Goal: Task Accomplishment & Management: Use online tool/utility

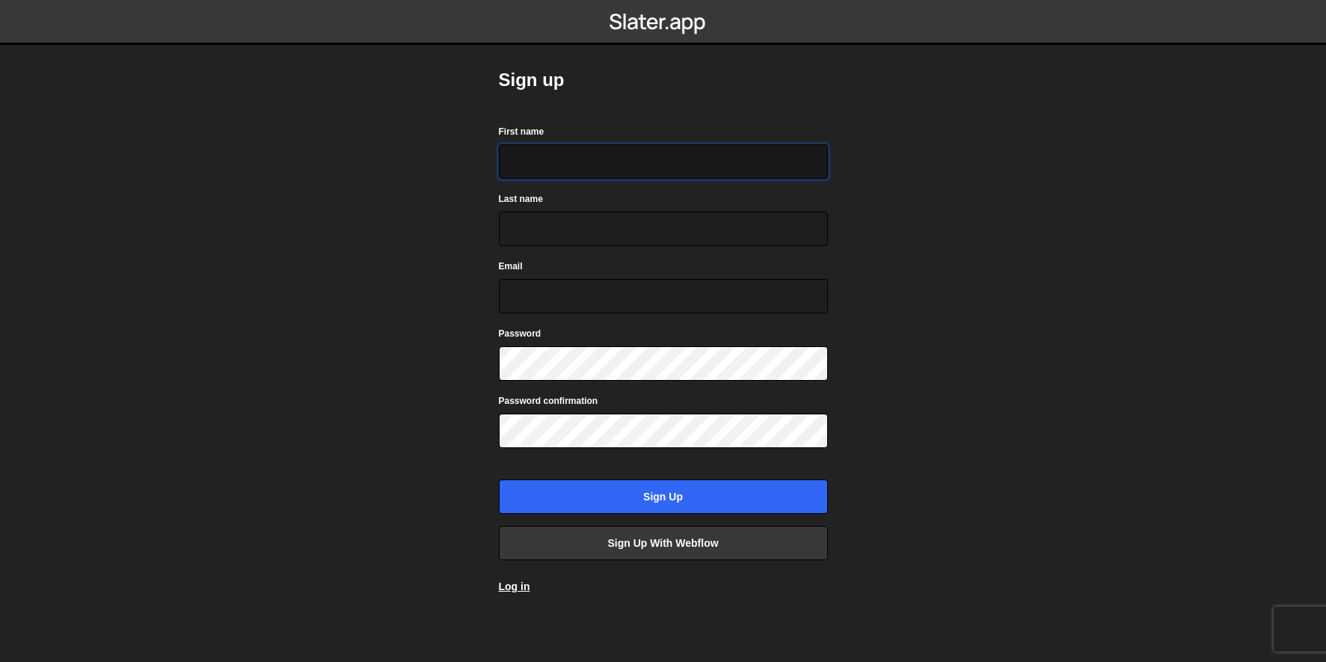
click at [554, 170] on input "First name" at bounding box center [663, 161] width 329 height 34
type input "Sebastián"
click at [548, 215] on input "Last name" at bounding box center [663, 229] width 329 height 34
type input "Varela"
click at [521, 289] on input "Email" at bounding box center [663, 296] width 329 height 34
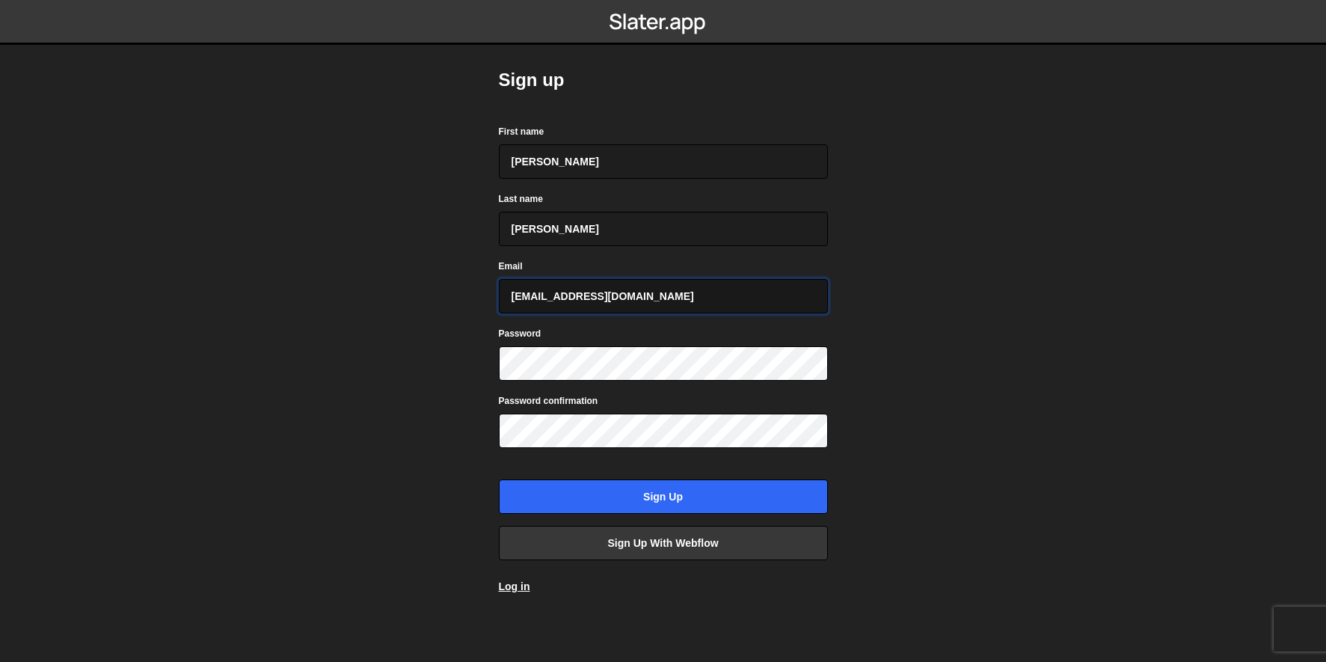
type input "sebas.varela.gmz@gmail.com"
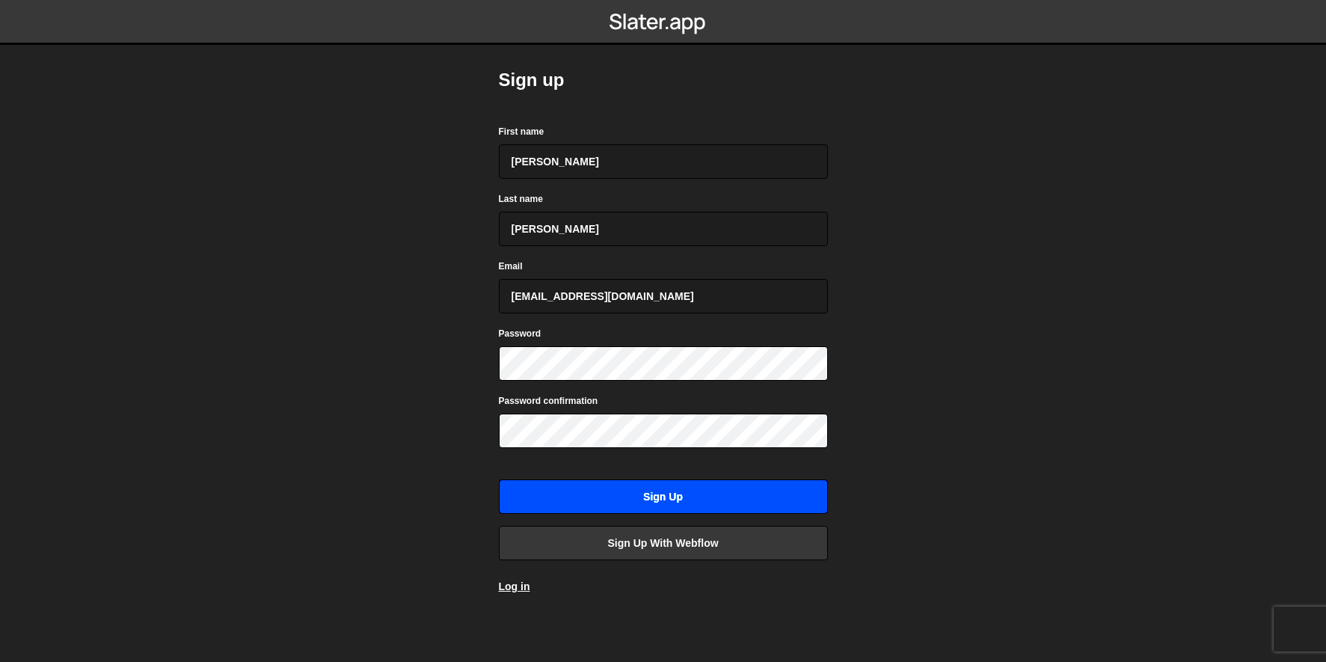
click at [636, 491] on input "Sign up" at bounding box center [663, 497] width 329 height 34
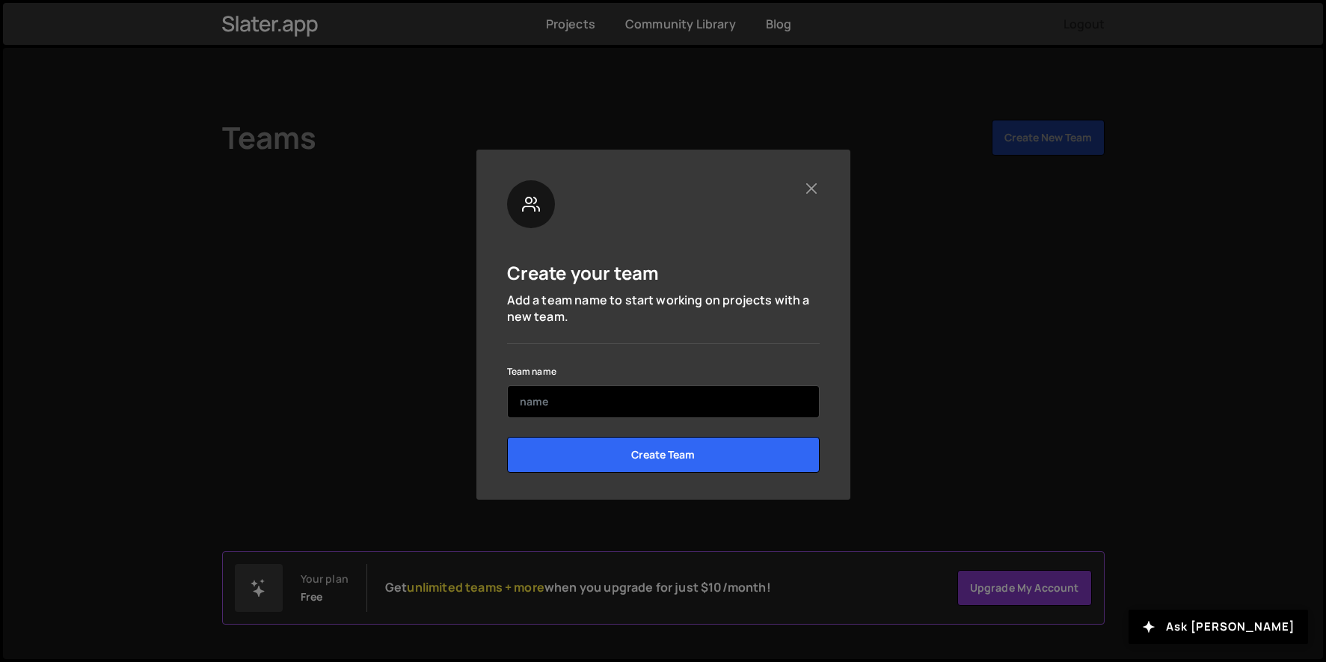
click at [539, 397] on input "text" at bounding box center [663, 401] width 313 height 33
drag, startPoint x: 612, startPoint y: 402, endPoint x: 570, endPoint y: 402, distance: 41.9
click at [565, 403] on input "Chapinoghapinog85" at bounding box center [663, 401] width 313 height 33
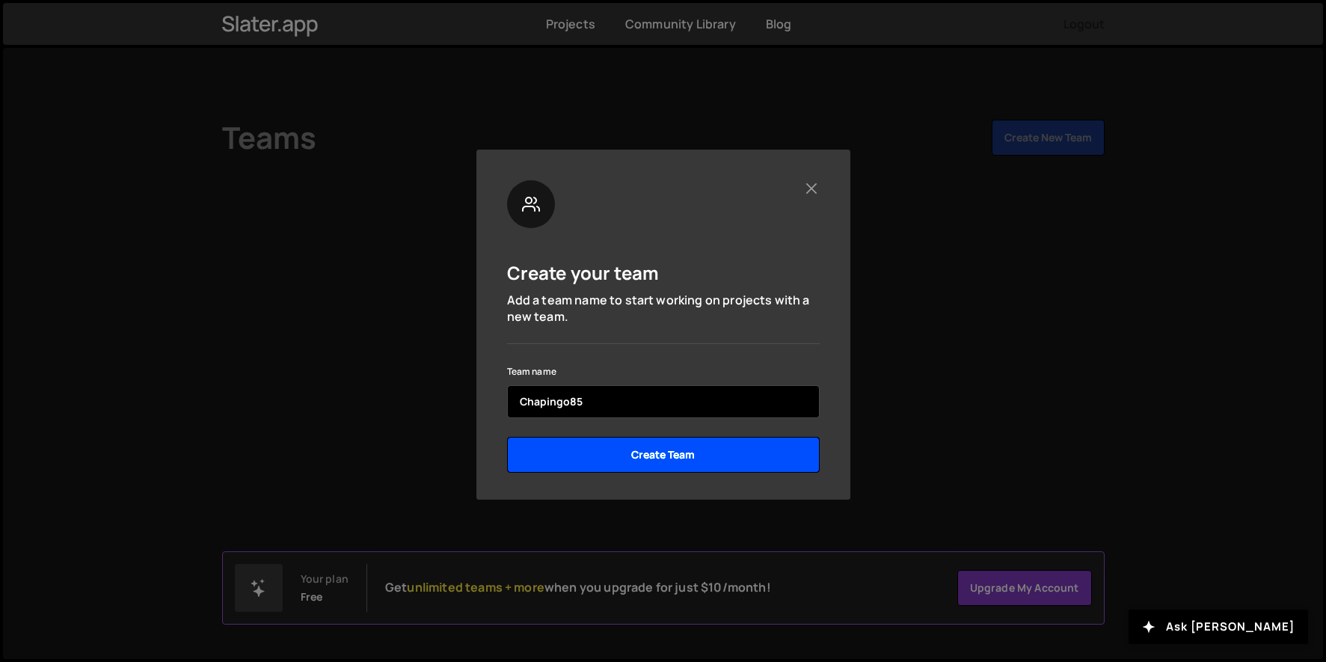
type input "Chapingo85"
click at [635, 456] on input "Create Team" at bounding box center [663, 455] width 313 height 36
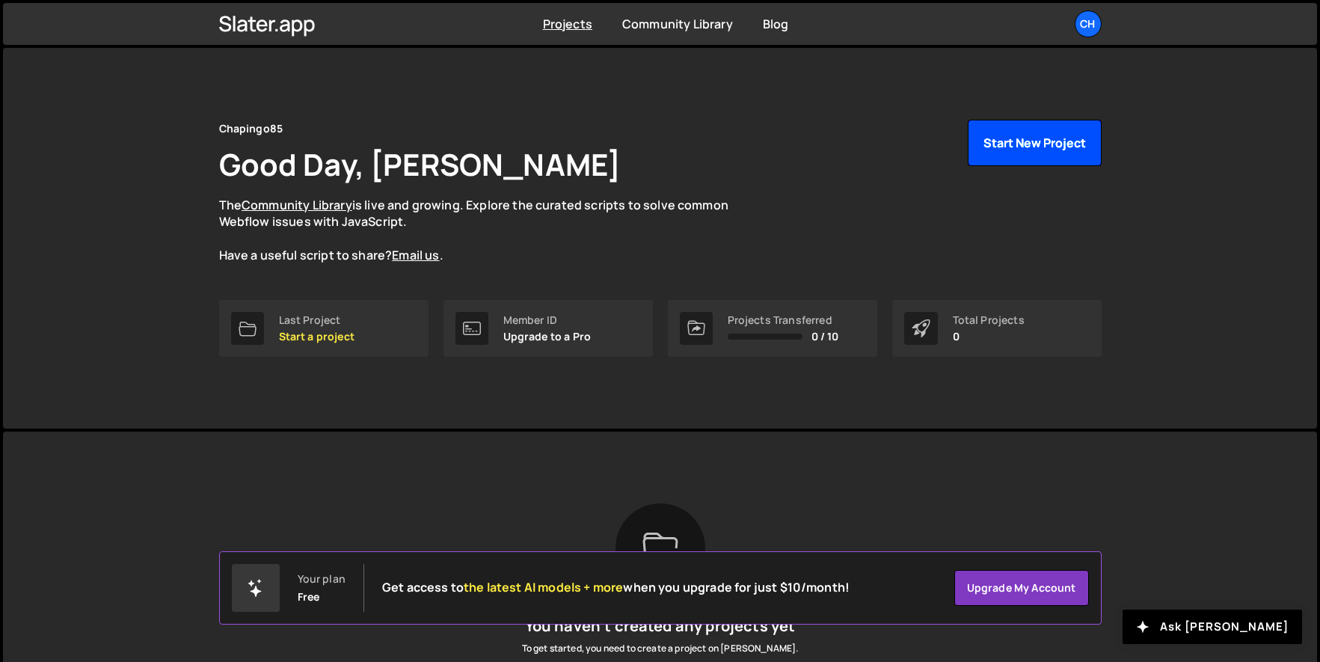
click at [1021, 147] on button "Start New Project" at bounding box center [1035, 143] width 134 height 46
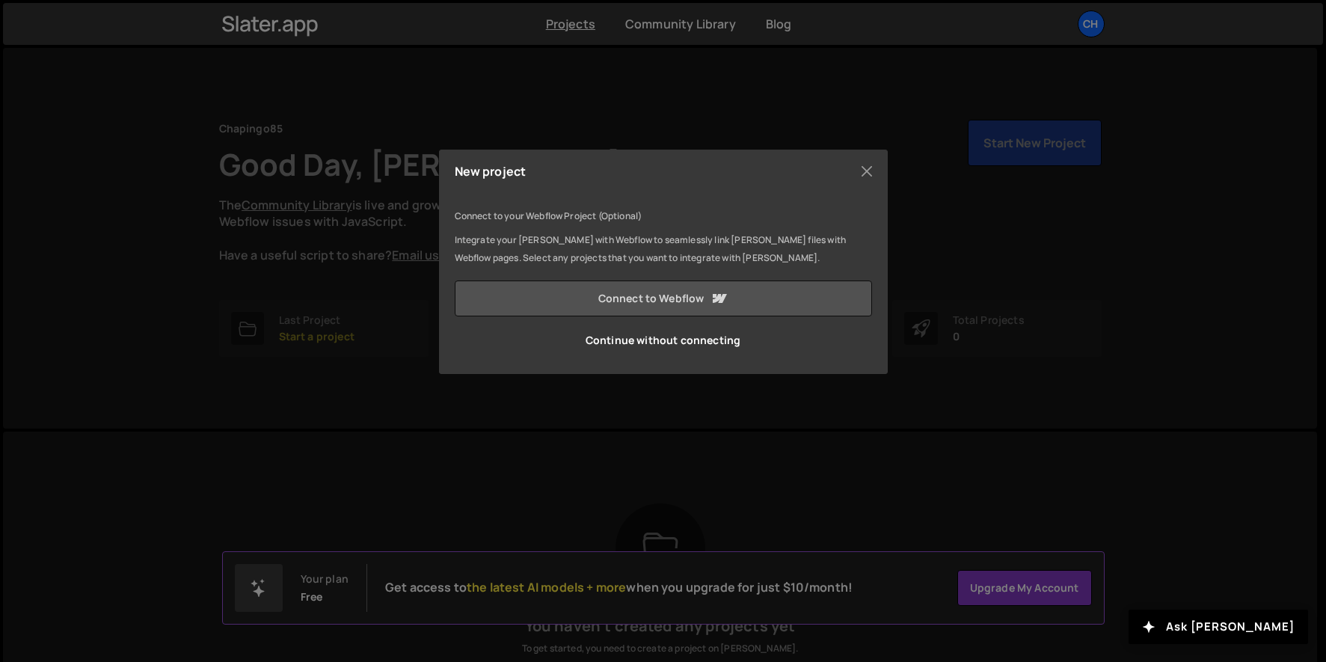
click at [610, 293] on link "Connect to Webflow" at bounding box center [663, 299] width 417 height 36
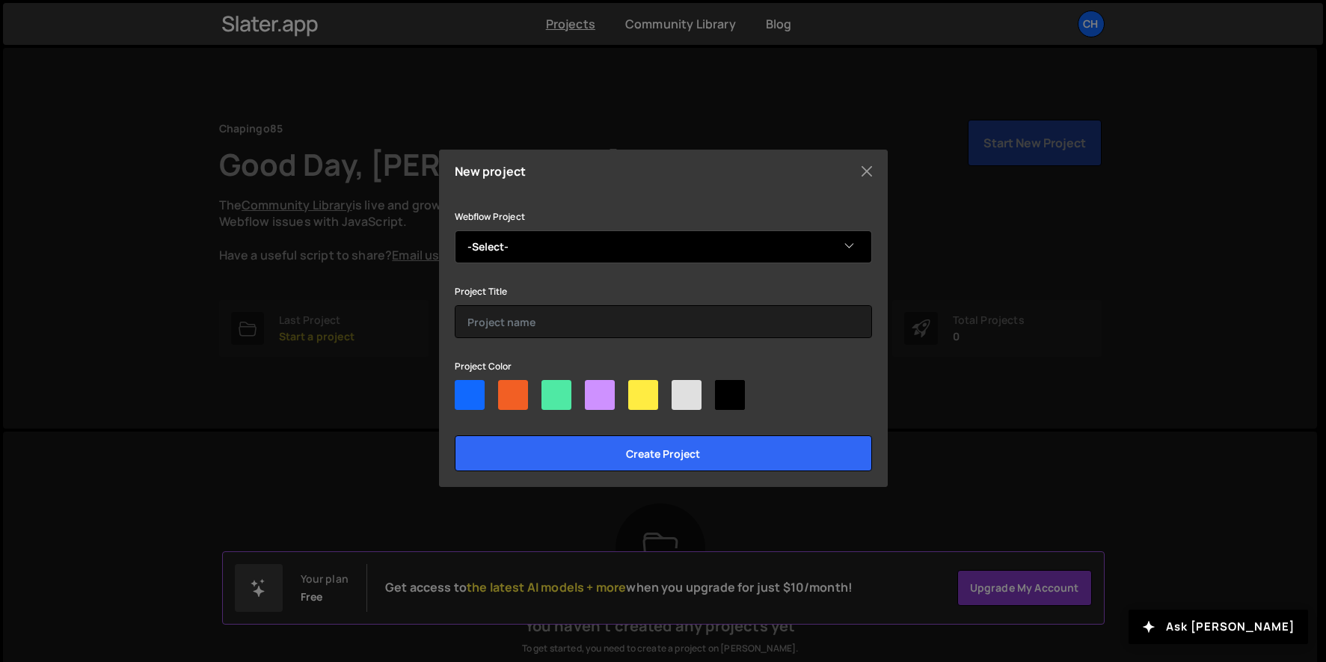
click at [738, 251] on select "-Select- Chapingo85" at bounding box center [663, 246] width 417 height 33
select select "68ba028199c5b5b862b243c3"
click at [455, 230] on select "-Select- Chapingo85" at bounding box center [663, 246] width 417 height 33
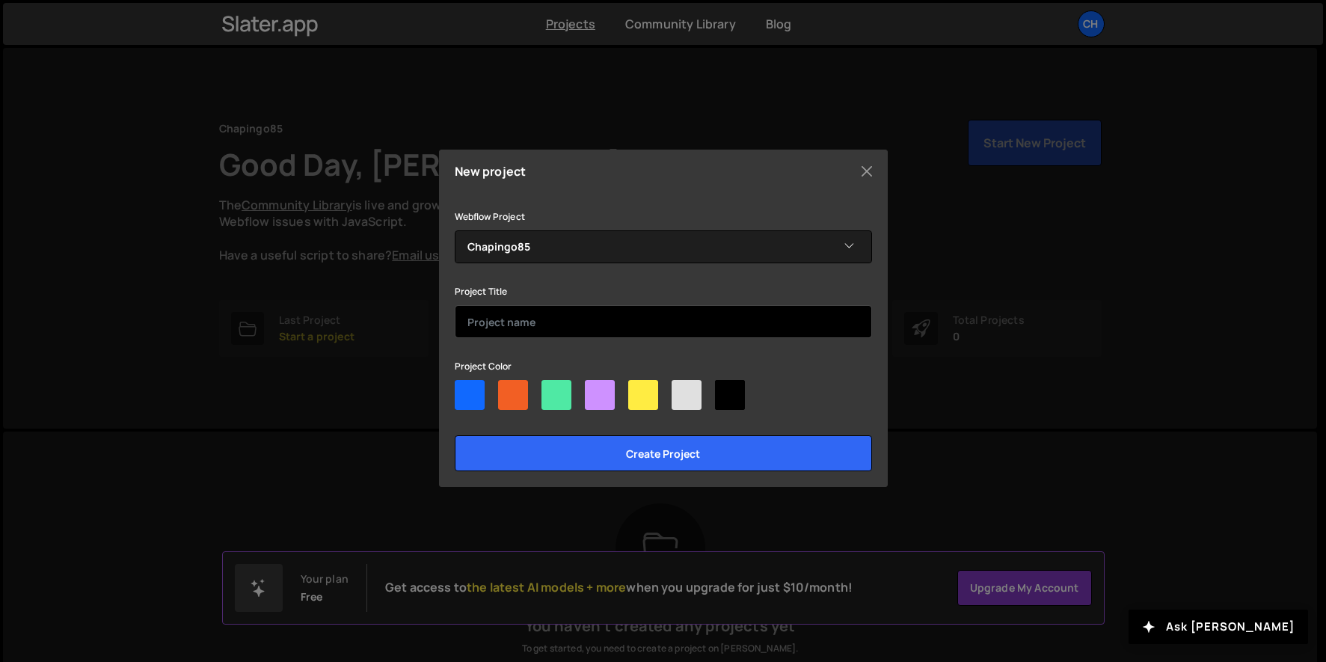
click at [535, 326] on input "text" at bounding box center [663, 321] width 417 height 33
type input "Chapingo85-Project"
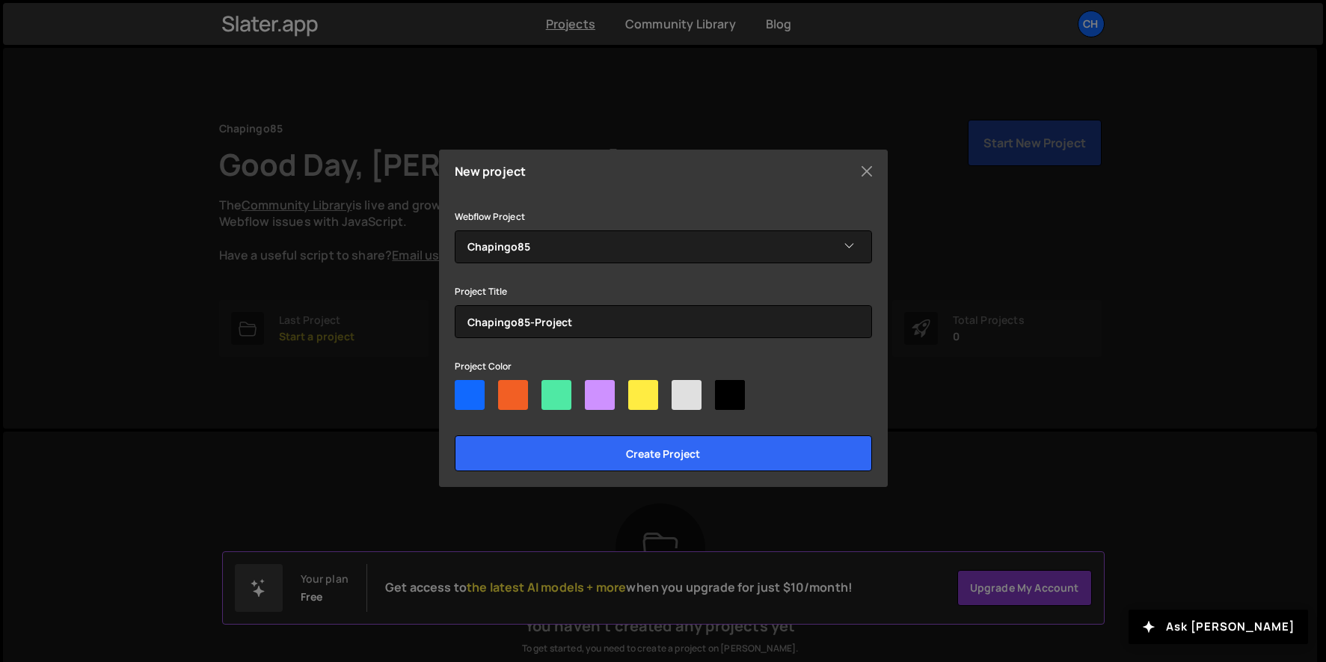
click at [461, 393] on div at bounding box center [470, 395] width 30 height 30
click at [461, 390] on input"] "radio" at bounding box center [460, 385] width 10 height 10
radio input"] "true"
click at [652, 433] on div "Create project" at bounding box center [663, 449] width 417 height 43
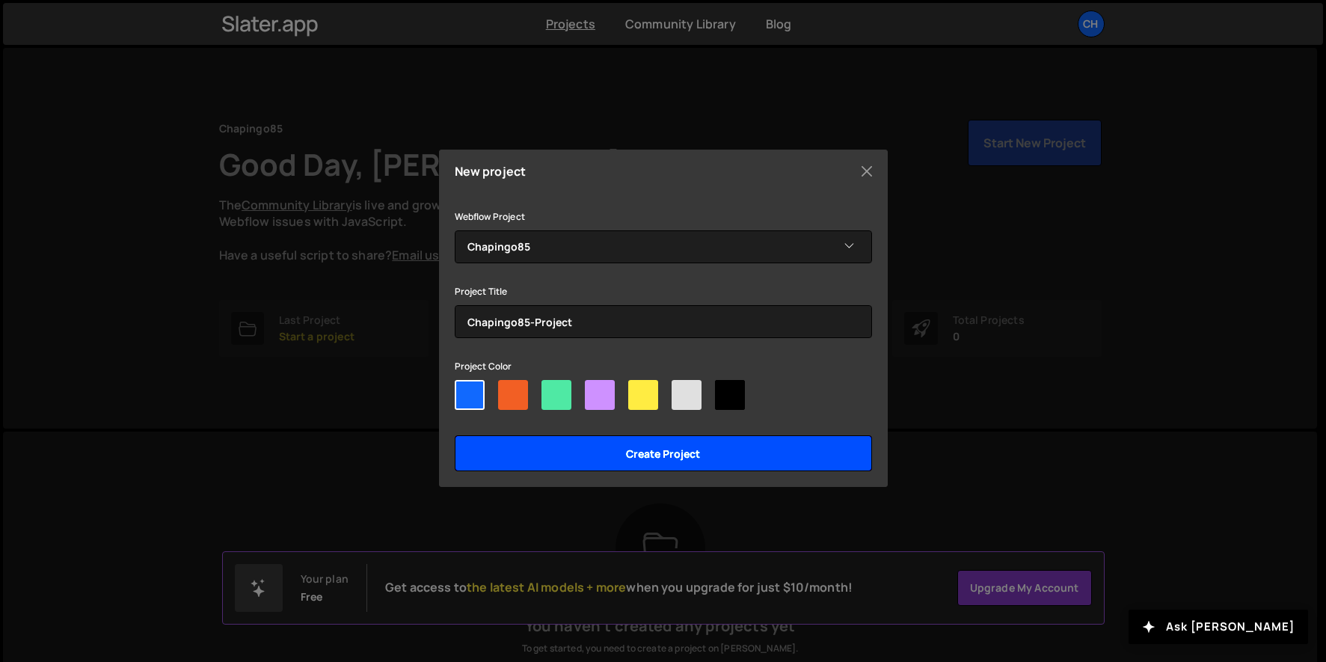
click at [653, 446] on input "Create project" at bounding box center [663, 453] width 417 height 36
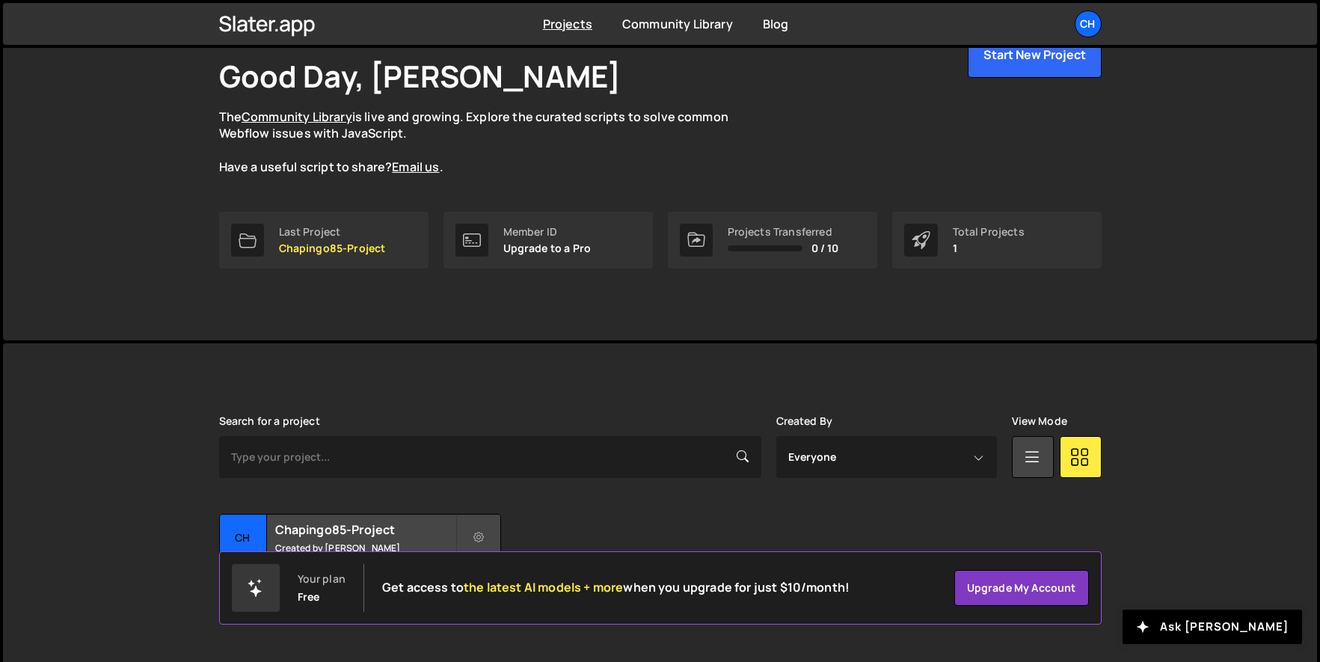
scroll to position [108, 0]
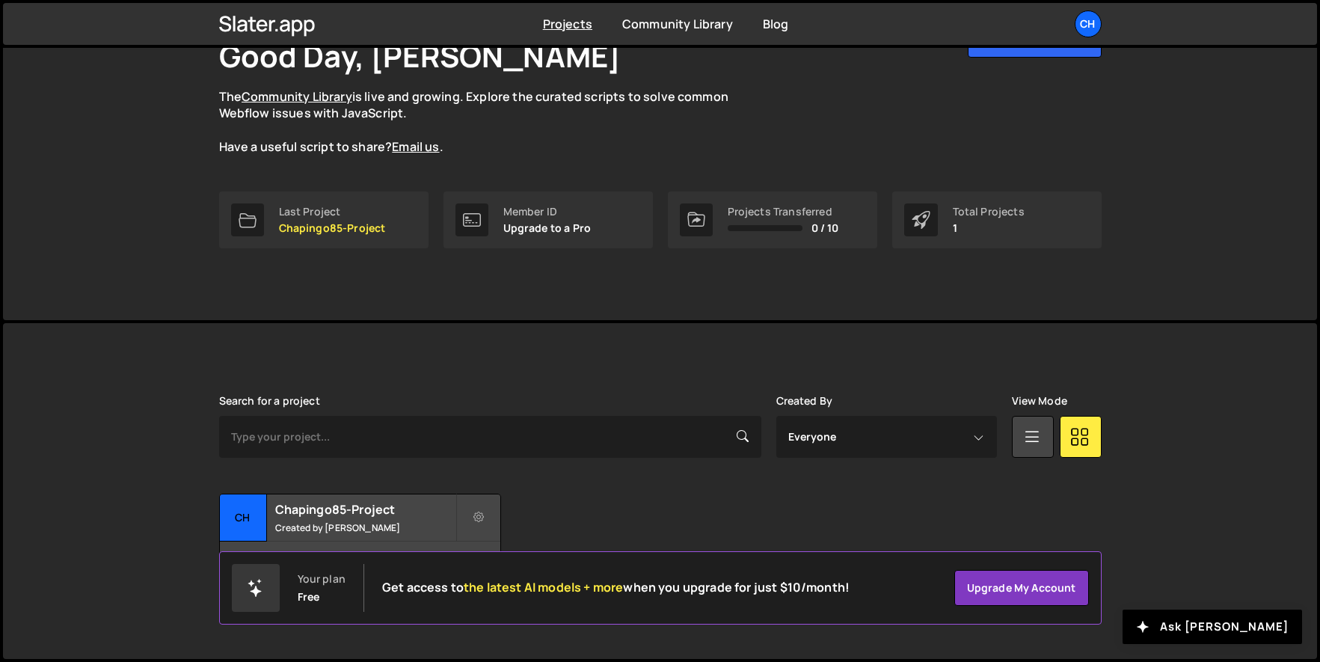
click at [150, 502] on div "[PERSON_NAME] is designed for desktop use. Please use a larger screen to access…" at bounding box center [660, 491] width 1314 height 336
click at [329, 521] on small "Created by [PERSON_NAME]" at bounding box center [365, 527] width 180 height 13
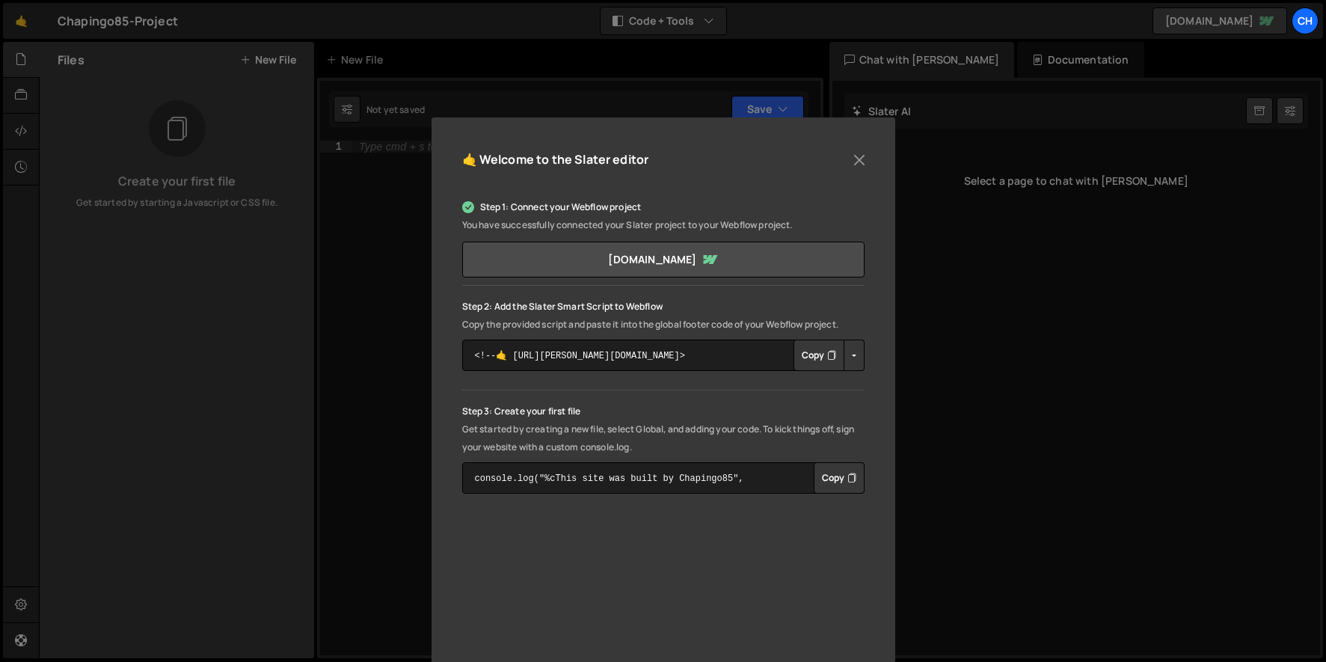
scroll to position [55, 0]
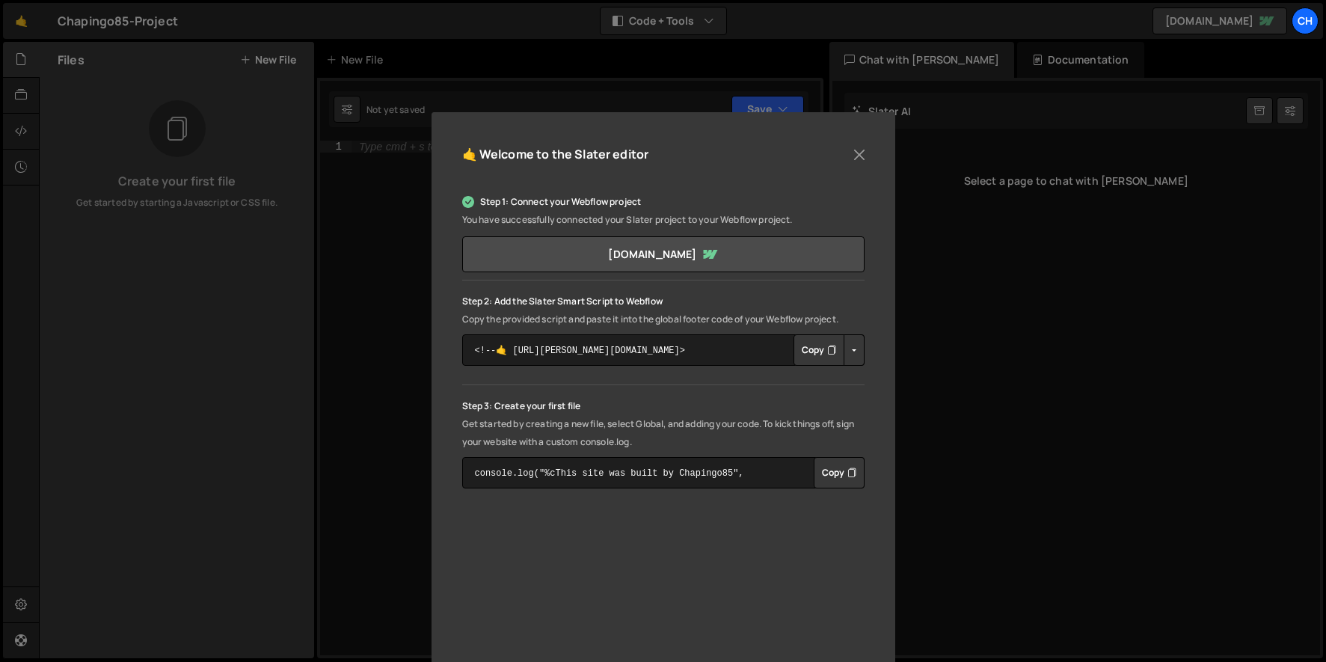
click at [805, 353] on button "Copy" at bounding box center [819, 349] width 51 height 31
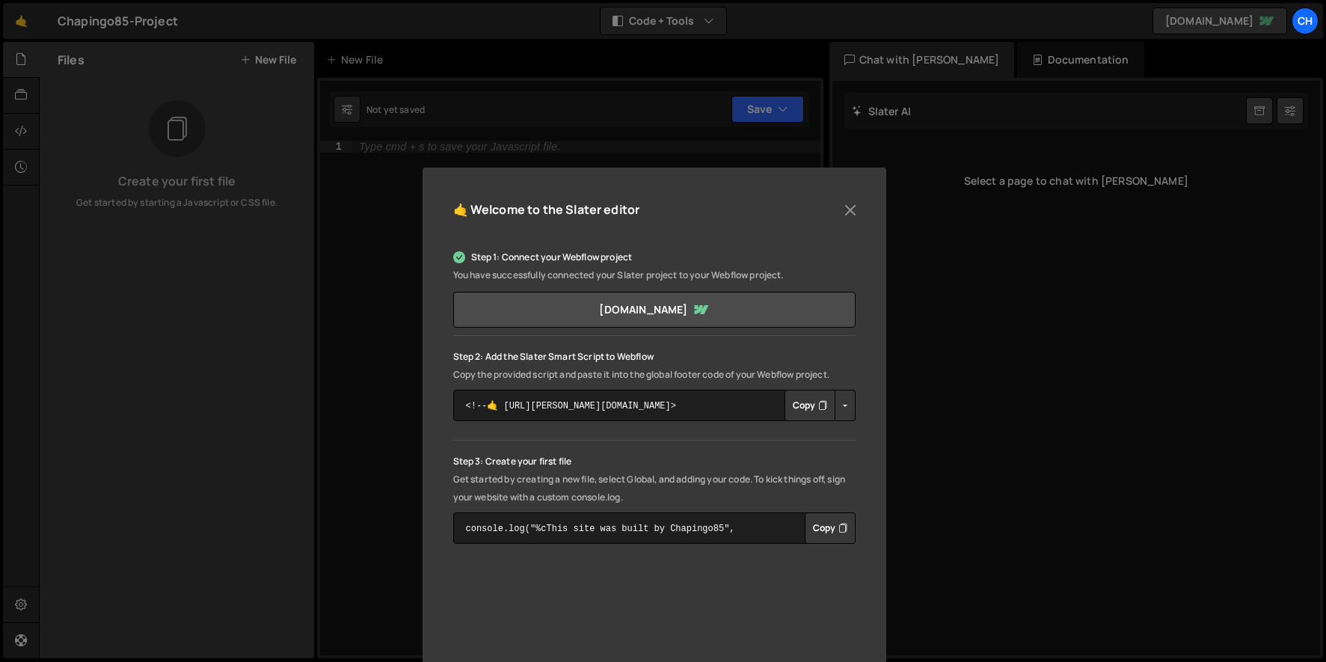
scroll to position [190, 0]
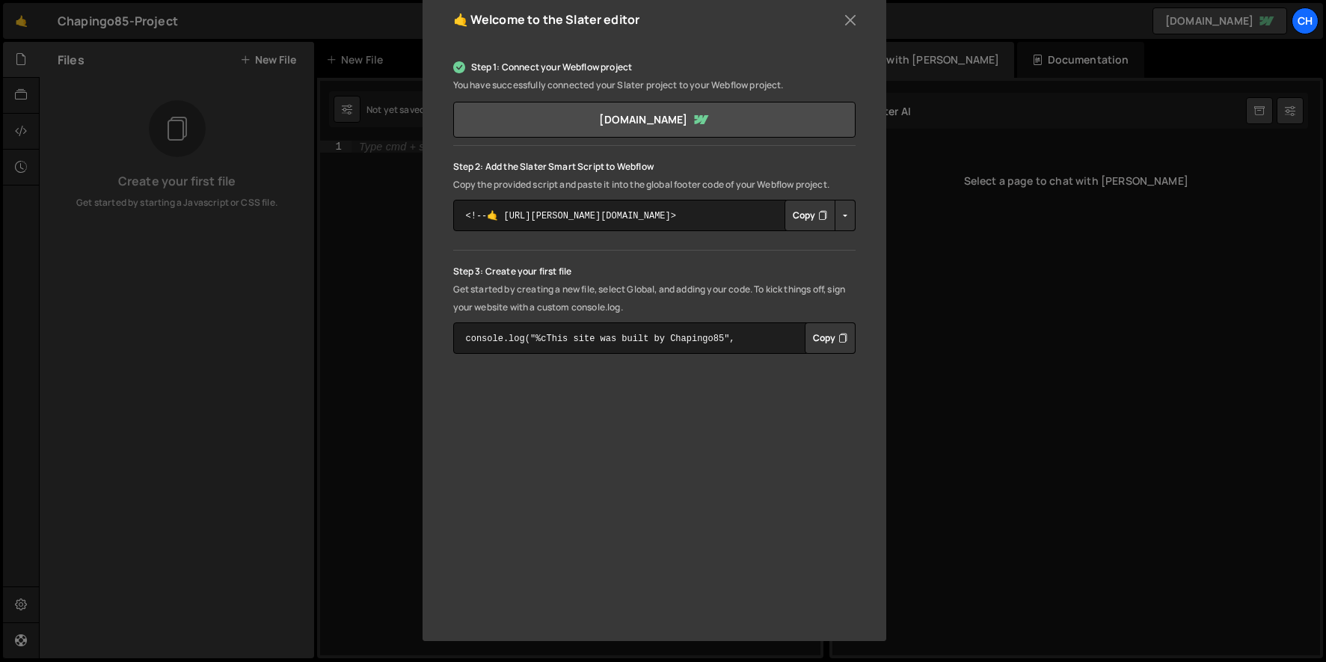
click at [809, 223] on button "Copy" at bounding box center [810, 215] width 51 height 31
click at [814, 345] on button "Copy" at bounding box center [830, 337] width 51 height 31
click at [839, 21] on button "Close" at bounding box center [850, 20] width 22 height 22
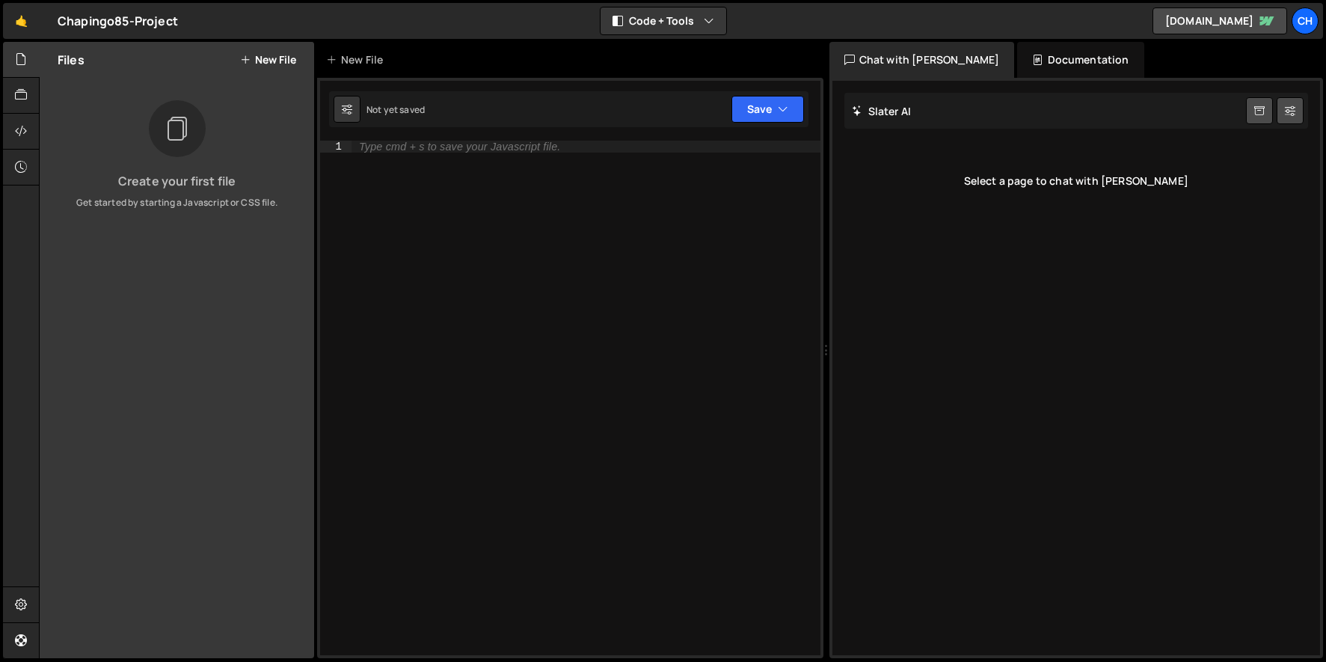
click at [459, 221] on div "Type cmd + s to save your Javascript file." at bounding box center [586, 410] width 469 height 539
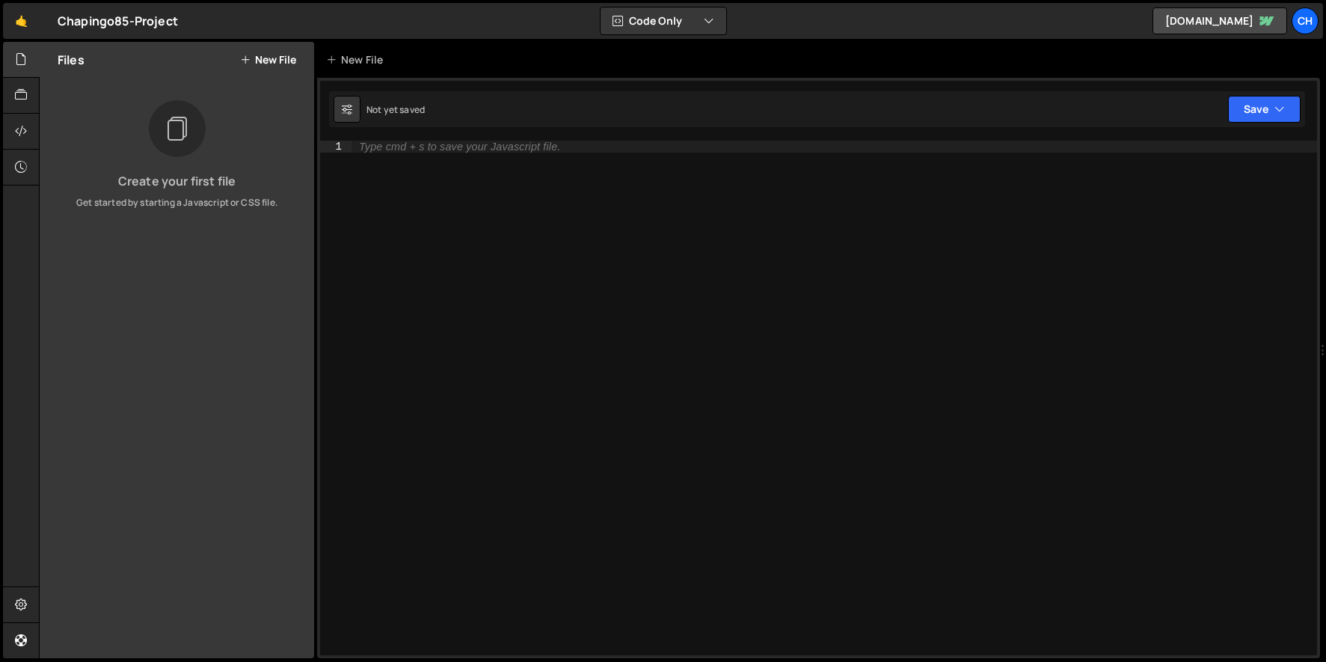
drag, startPoint x: 824, startPoint y: 356, endPoint x: 971, endPoint y: 338, distance: 147.7
click at [971, 338] on div "Files New File Create your first file Get started by starting a Javascript or C…" at bounding box center [683, 350] width 1288 height 617
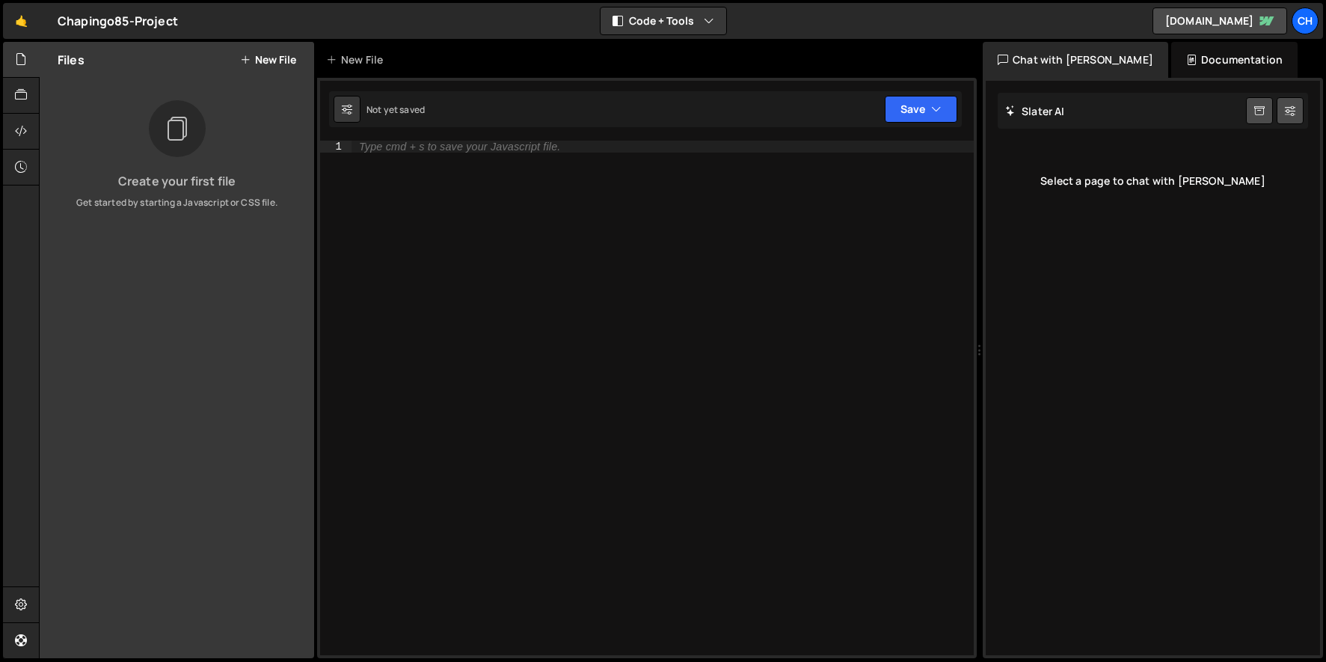
click at [1075, 56] on div "Chat with Slater AI" at bounding box center [1076, 60] width 186 height 36
click at [1294, 108] on icon at bounding box center [1290, 110] width 10 height 15
select select "chat"
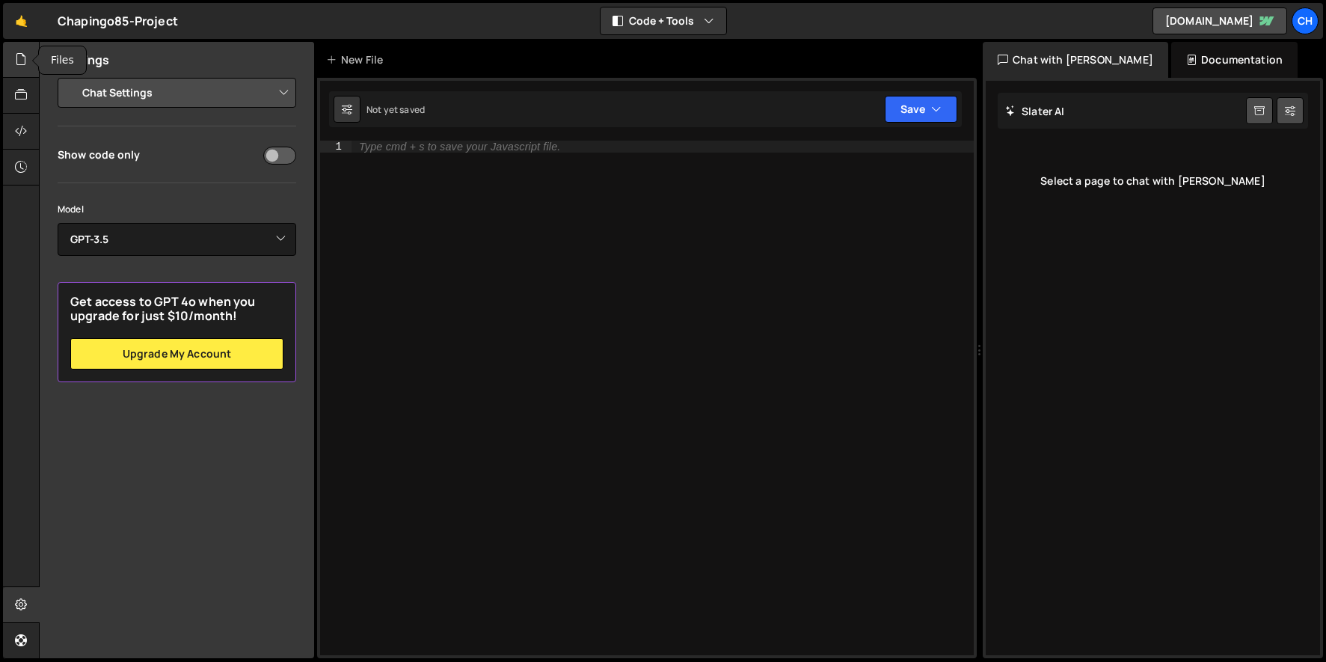
click at [18, 67] on icon at bounding box center [21, 59] width 12 height 16
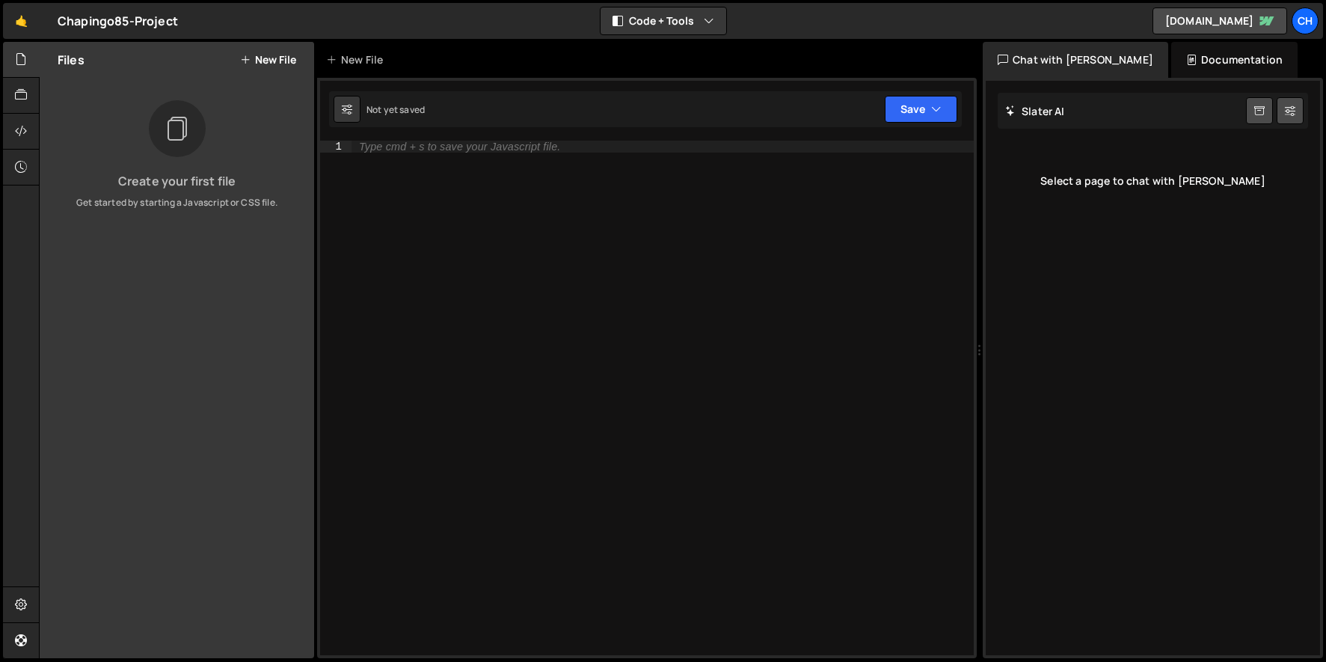
click at [268, 58] on button "New File" at bounding box center [268, 60] width 56 height 12
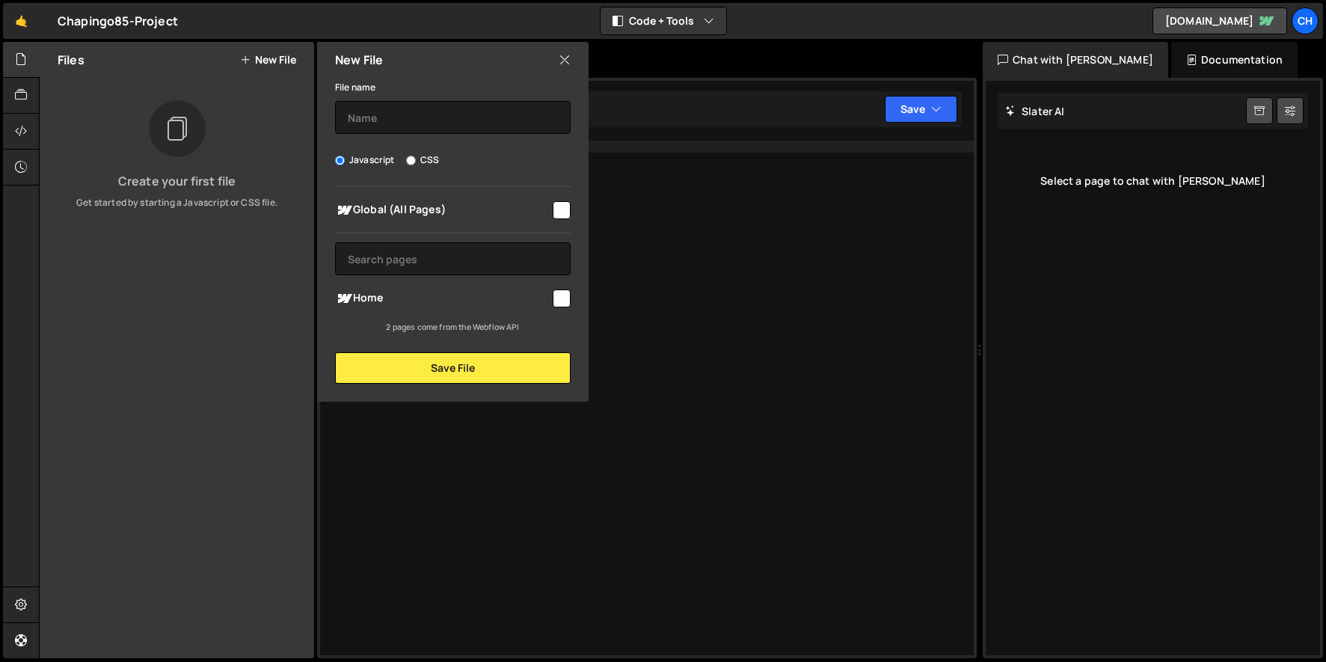
click at [559, 67] on icon at bounding box center [565, 60] width 12 height 16
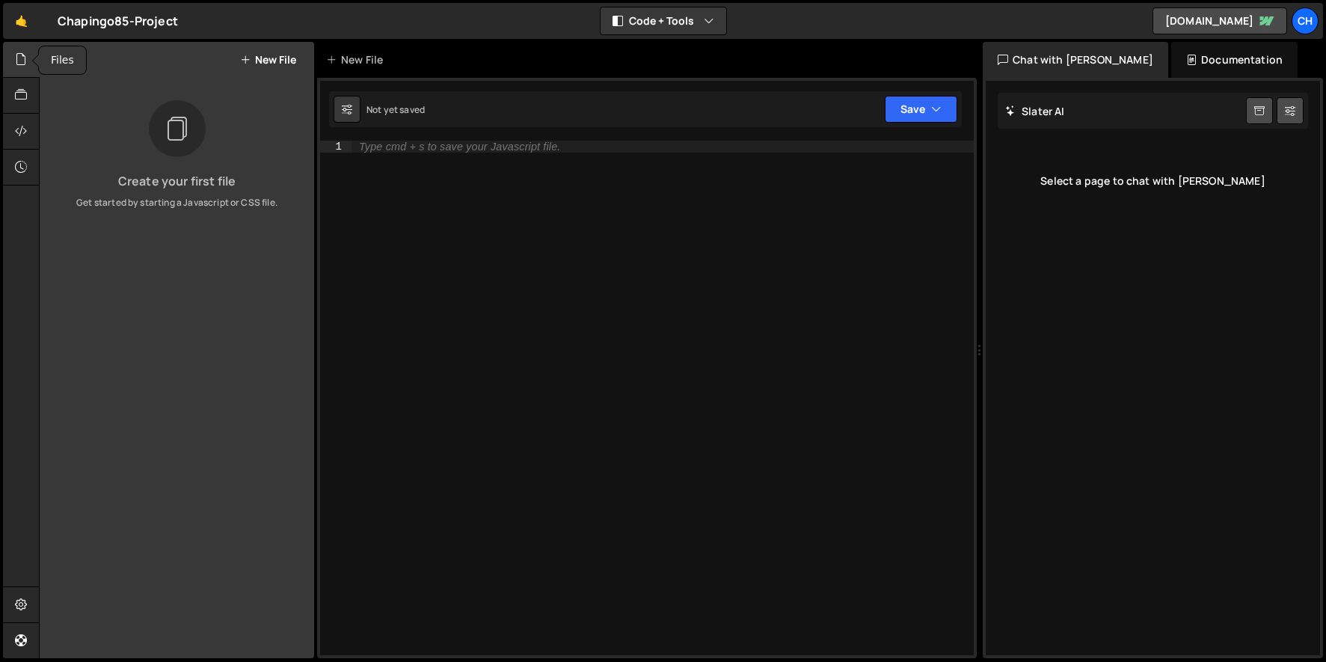
click at [17, 59] on icon at bounding box center [21, 59] width 12 height 16
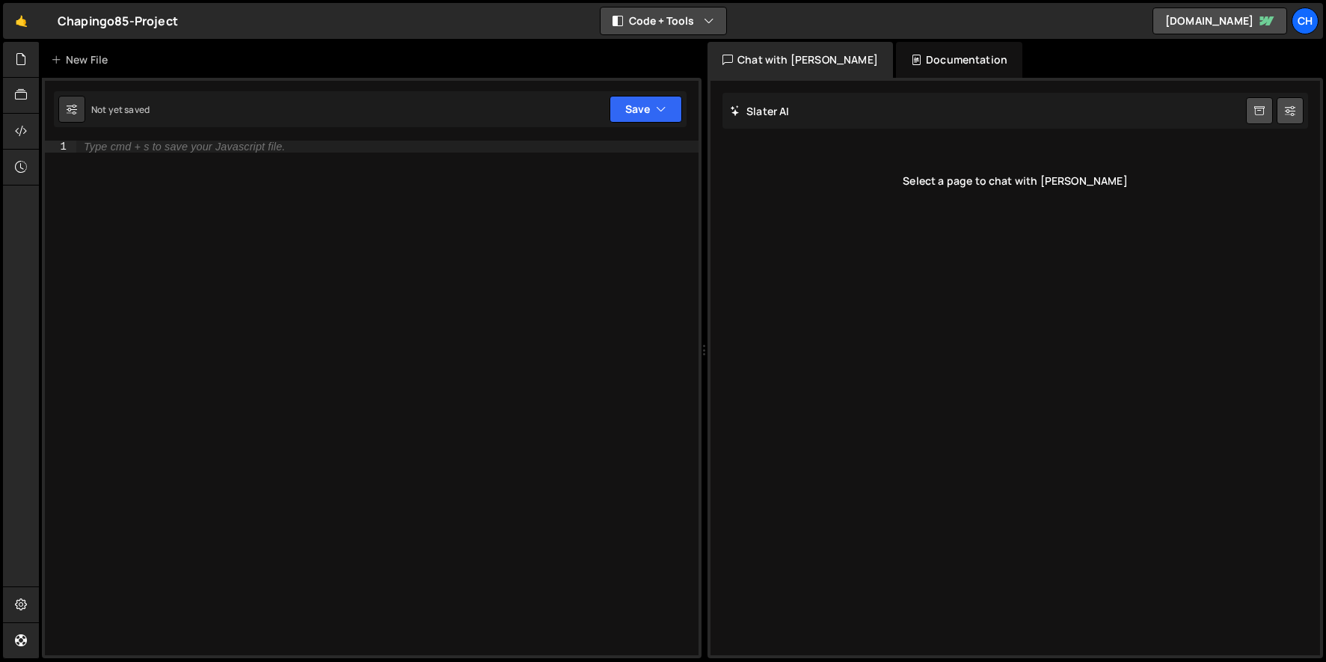
click at [682, 22] on button "Code + Tools" at bounding box center [664, 20] width 126 height 27
click at [655, 58] on button "Code Only" at bounding box center [665, 53] width 126 height 27
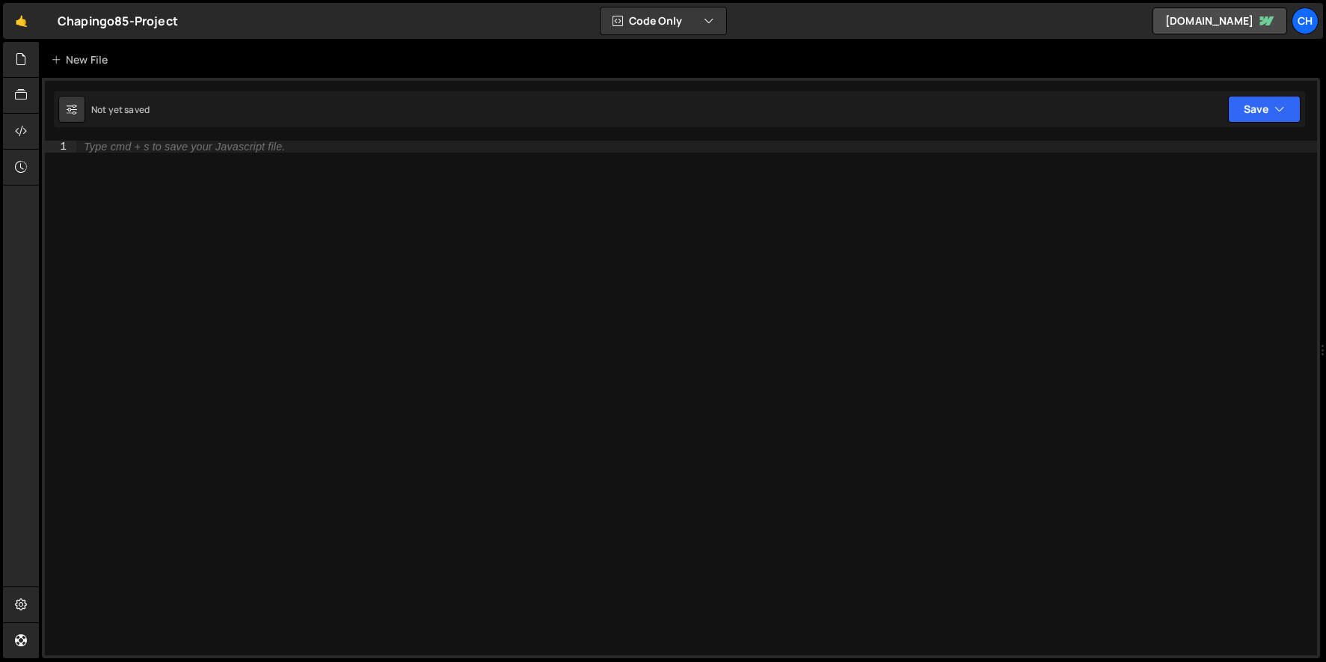
click at [208, 159] on div "Type cmd + s to save your Javascript file." at bounding box center [696, 410] width 1241 height 539
click at [26, 61] on icon at bounding box center [21, 59] width 12 height 16
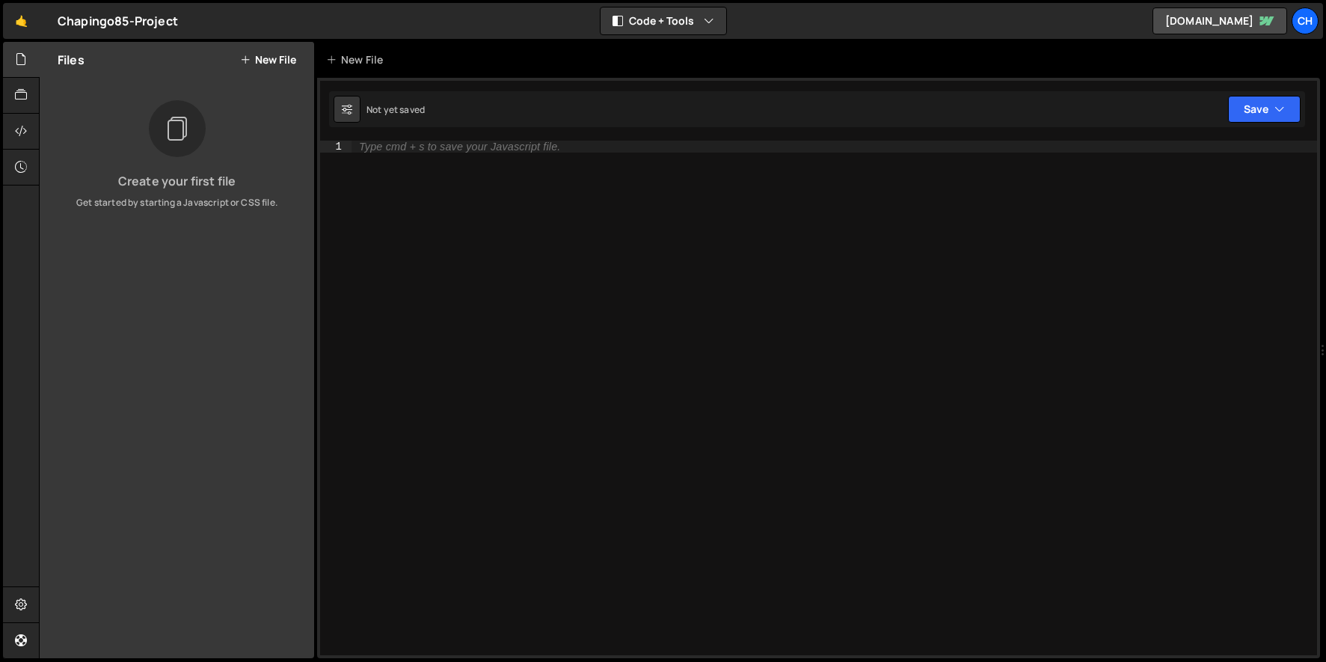
click at [423, 158] on div "Type cmd + s to save your Javascript file." at bounding box center [835, 410] width 966 height 539
paste textarea "console.log("%cThis site was built by Chapingo85", "background:blue;color:#fff;…"
drag, startPoint x: 932, startPoint y: 148, endPoint x: 469, endPoint y: 174, distance: 463.8
click at [438, 147] on div "console . log ( "%cThis site was built by Chapingo85" , "background:blue;color:…" at bounding box center [835, 410] width 966 height 539
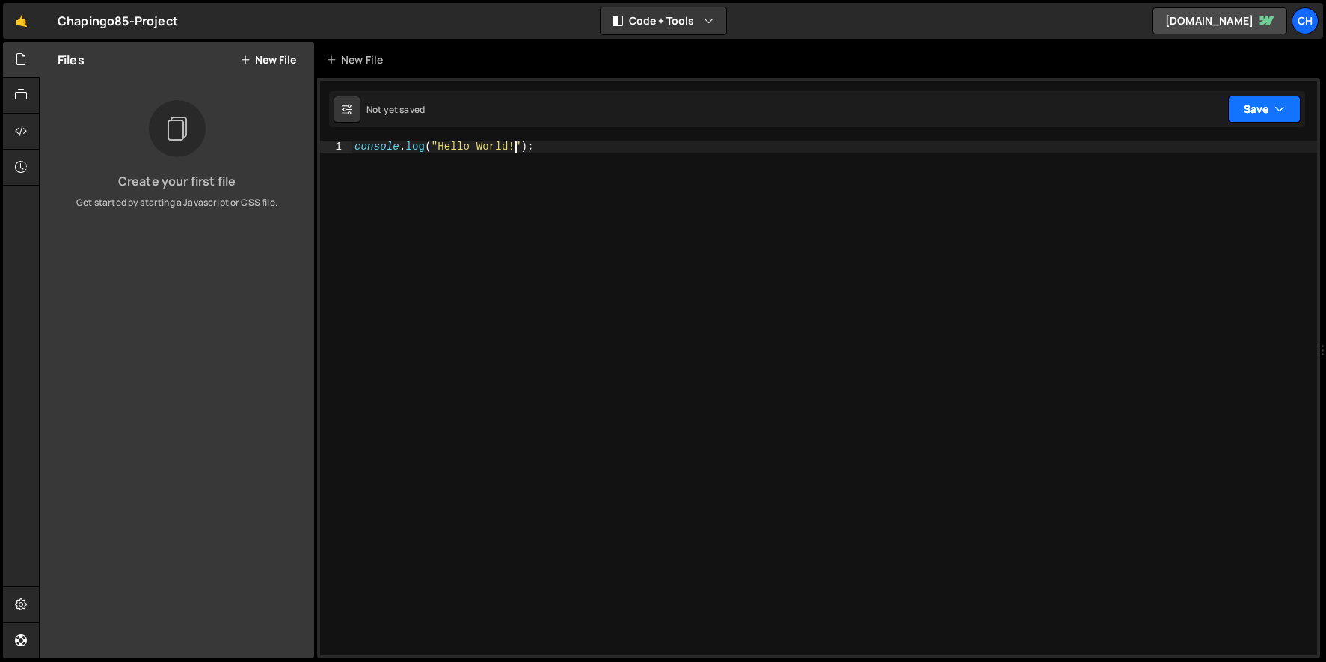
type textarea "console.log("Hello World!");"
click at [1258, 105] on button "Save" at bounding box center [1264, 109] width 73 height 27
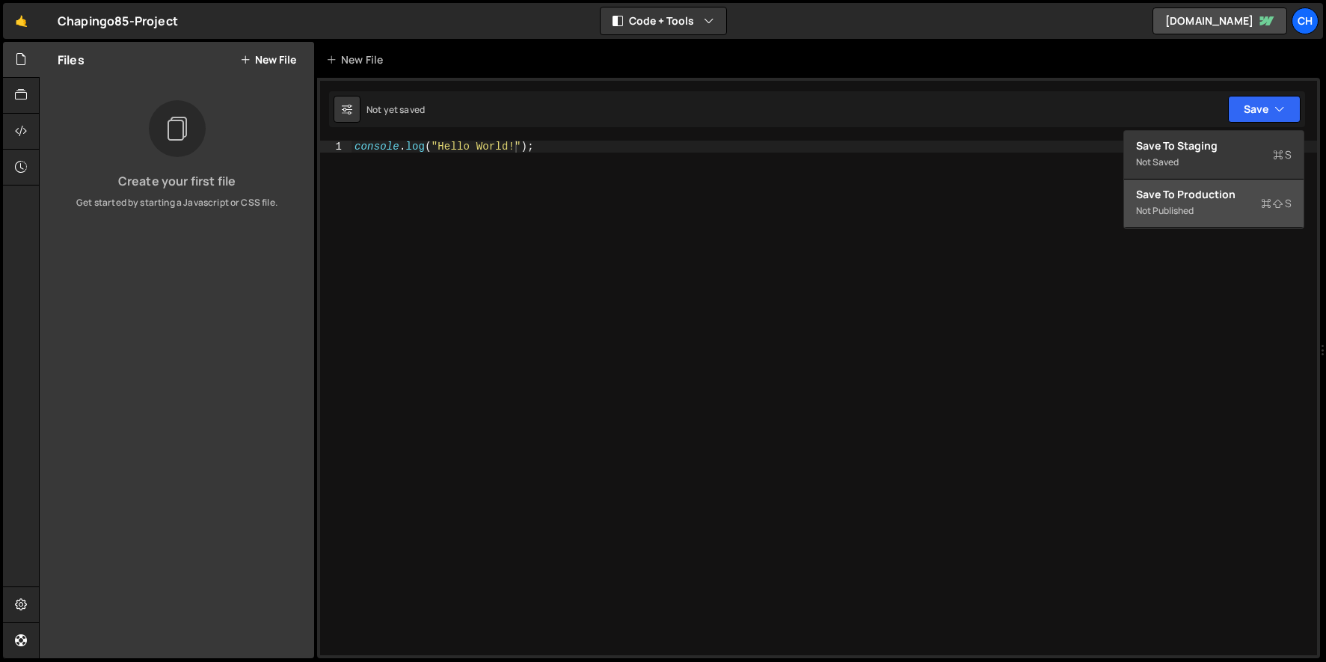
click at [1184, 192] on div "Save to Production S" at bounding box center [1214, 194] width 156 height 15
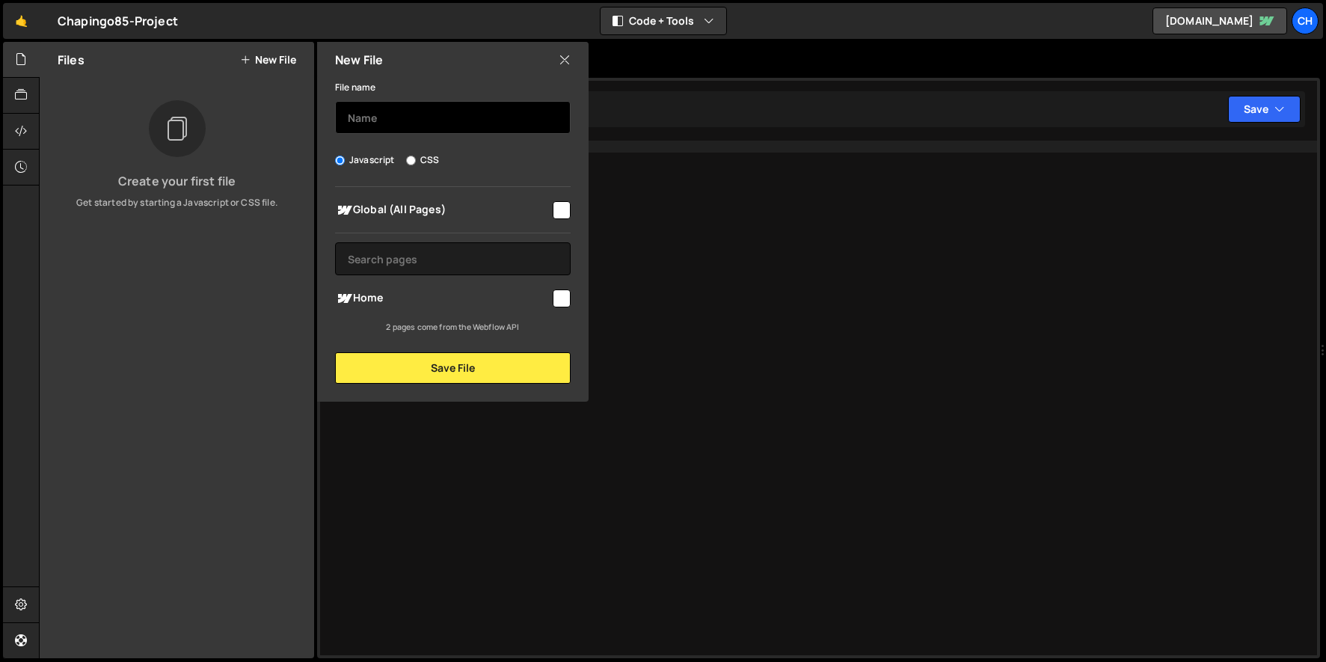
click at [372, 108] on input "text" at bounding box center [453, 117] width 236 height 33
type input "test"
click at [563, 299] on input "checkbox" at bounding box center [562, 299] width 18 height 18
checkbox input "true"
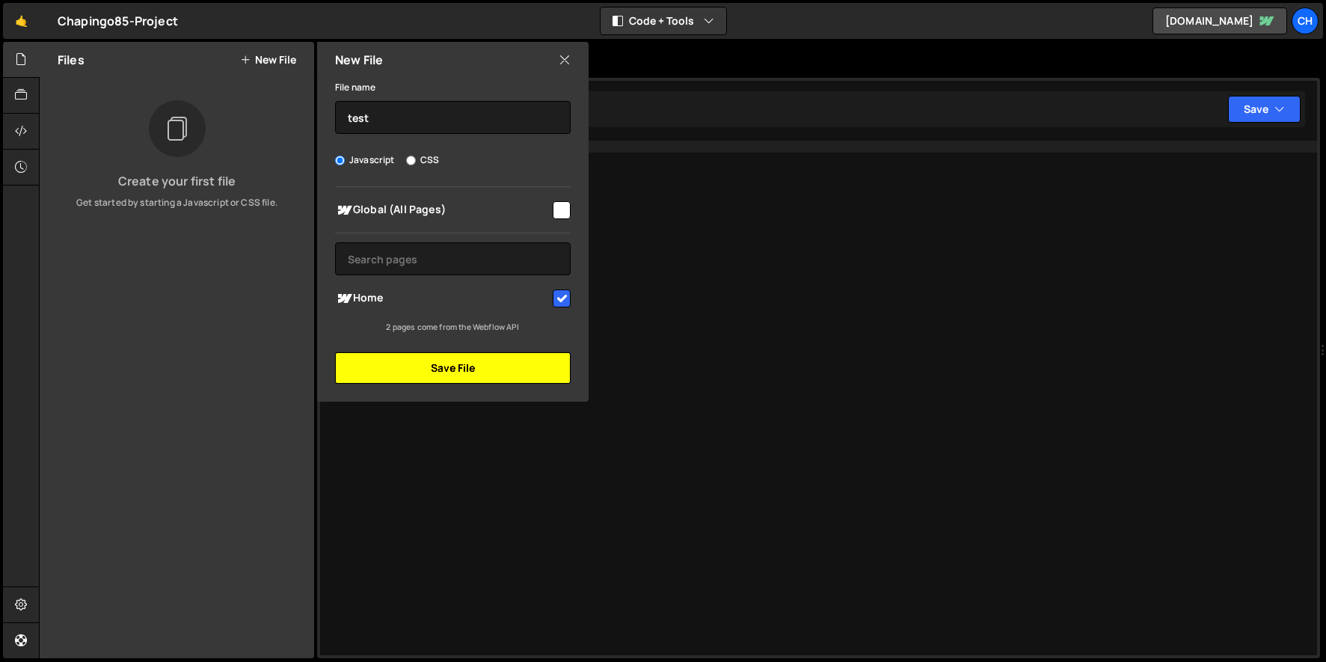
click at [479, 362] on button "Save File" at bounding box center [453, 367] width 236 height 31
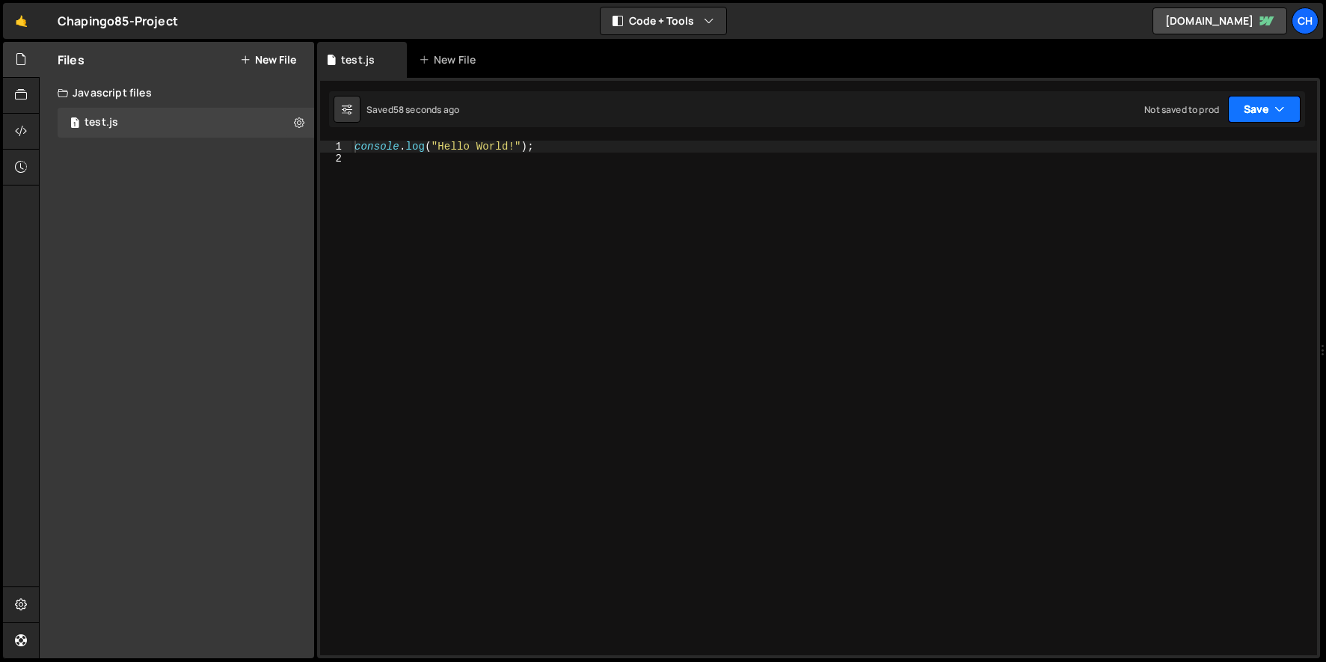
click at [1284, 109] on icon "button" at bounding box center [1280, 109] width 10 height 15
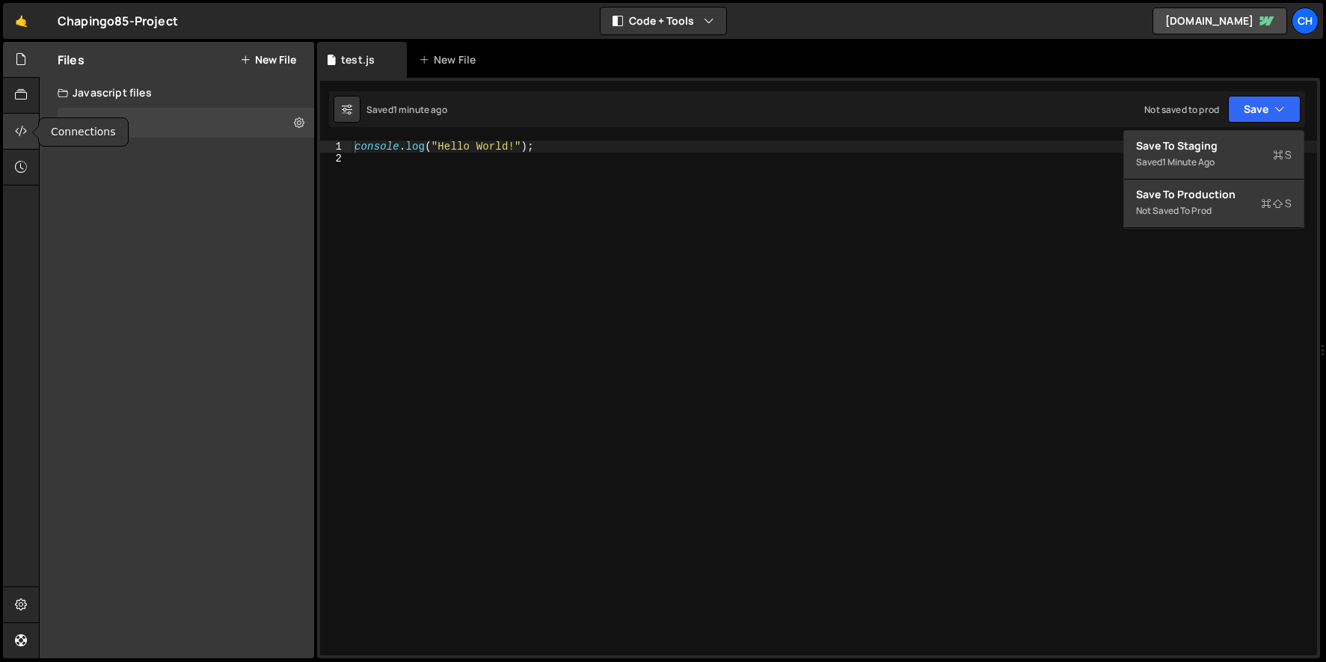
click at [17, 126] on icon at bounding box center [21, 131] width 12 height 16
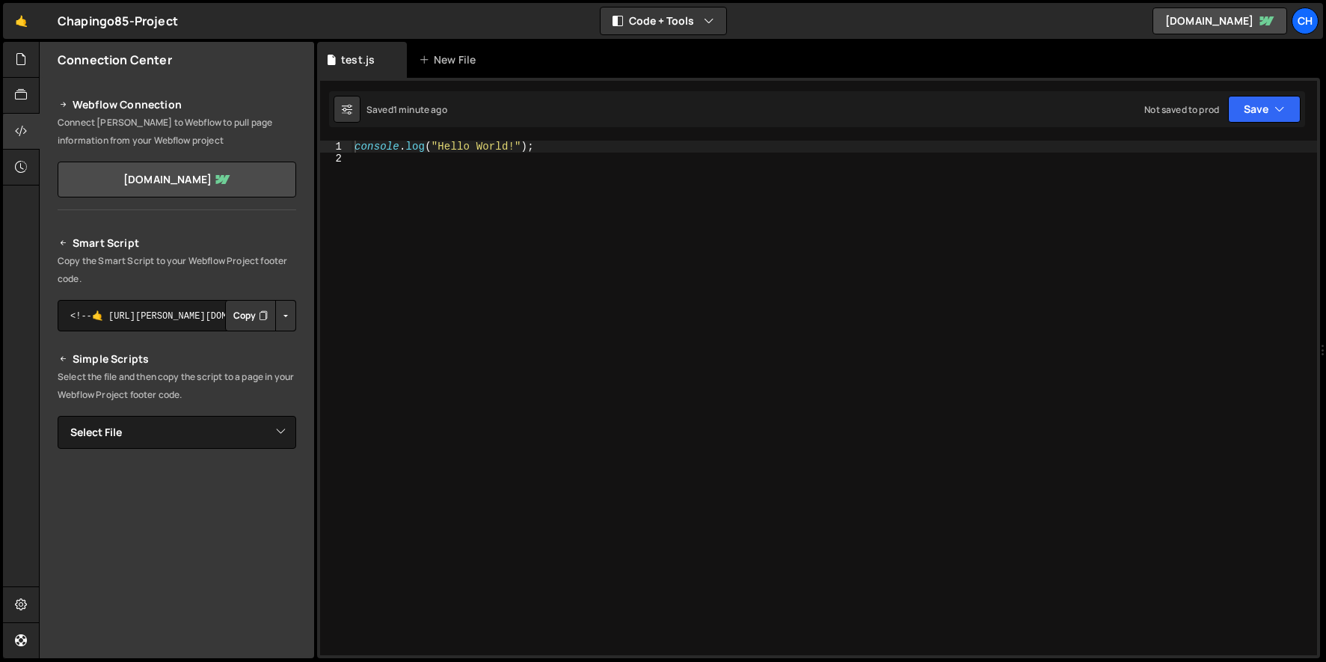
scroll to position [132, 0]
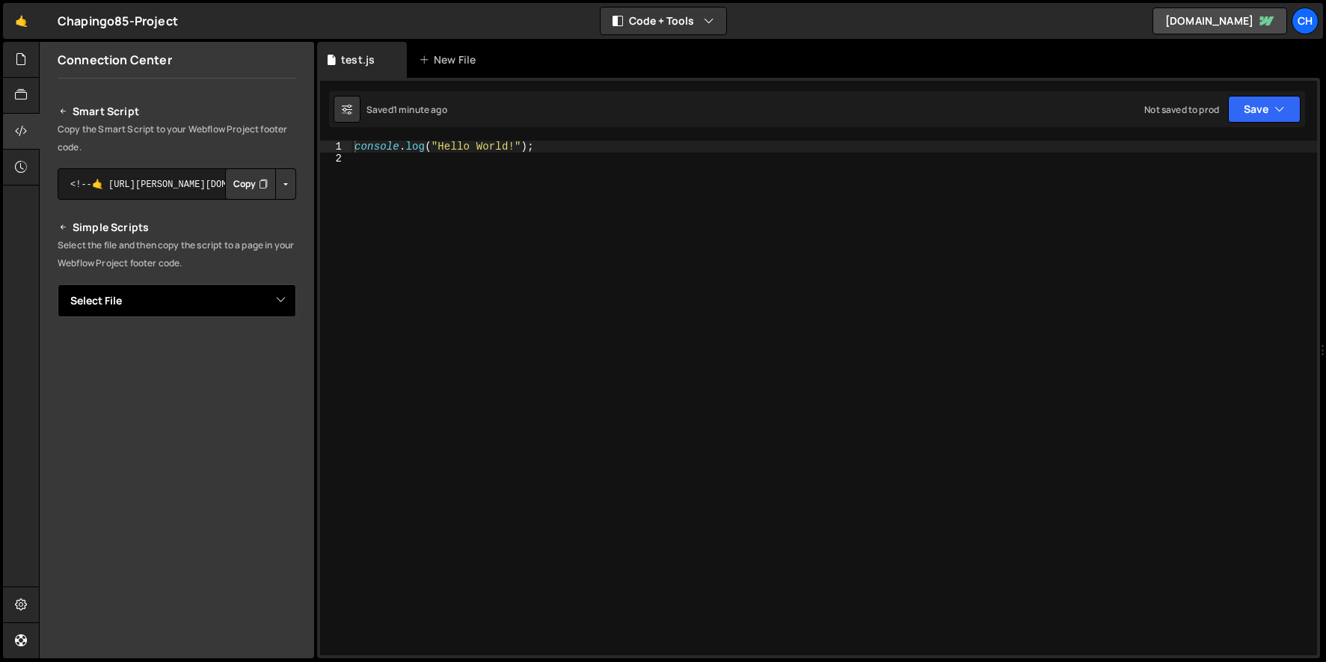
click at [139, 301] on select "Select File test.js" at bounding box center [177, 300] width 239 height 33
select select "46327"
click at [58, 284] on select "Select File test.js" at bounding box center [177, 300] width 239 height 33
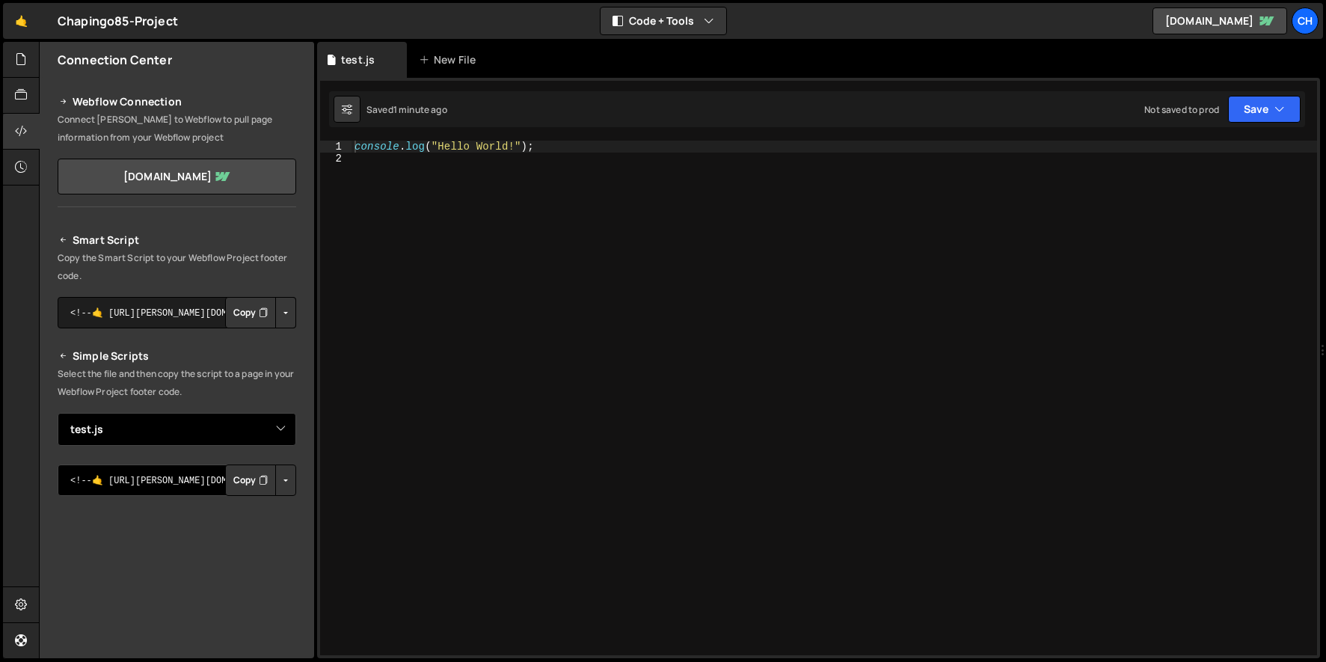
scroll to position [57, 0]
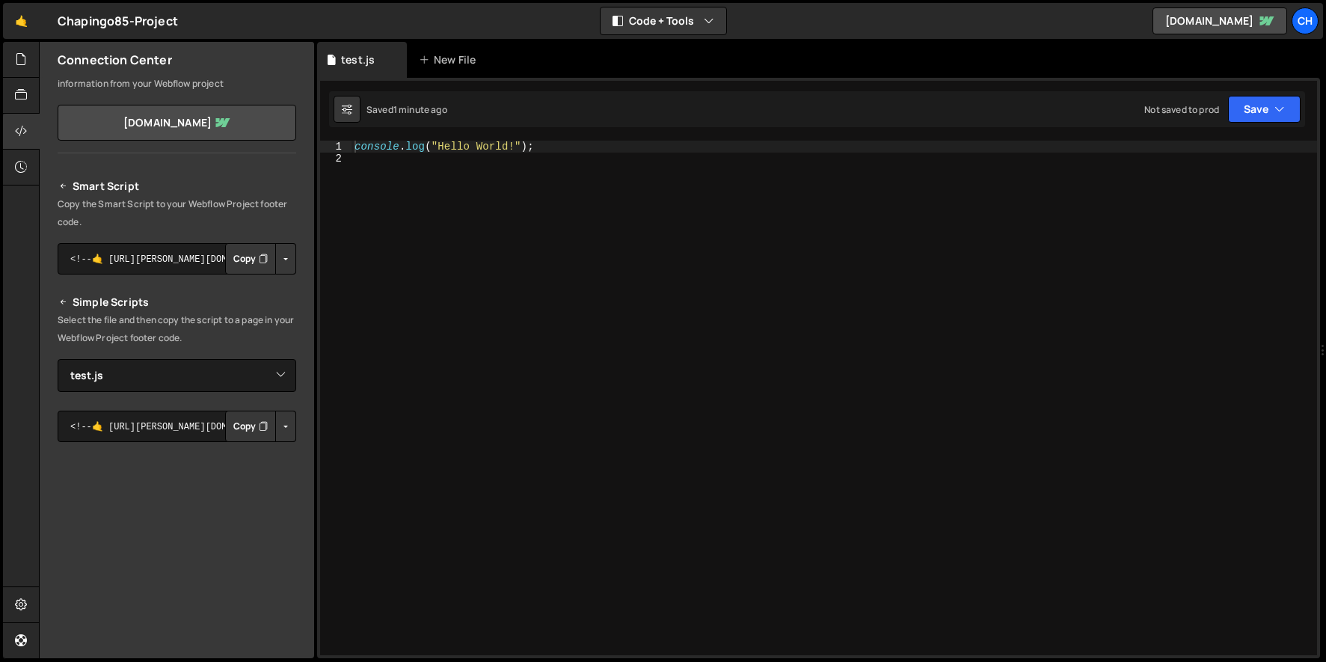
click at [66, 304] on icon at bounding box center [63, 302] width 10 height 18
click at [64, 304] on icon at bounding box center [63, 302] width 10 height 18
click at [102, 304] on h2 "Simple Scripts" at bounding box center [177, 302] width 239 height 18
click at [234, 422] on button "Copy" at bounding box center [250, 426] width 51 height 31
